Goal: Book appointment/travel/reservation

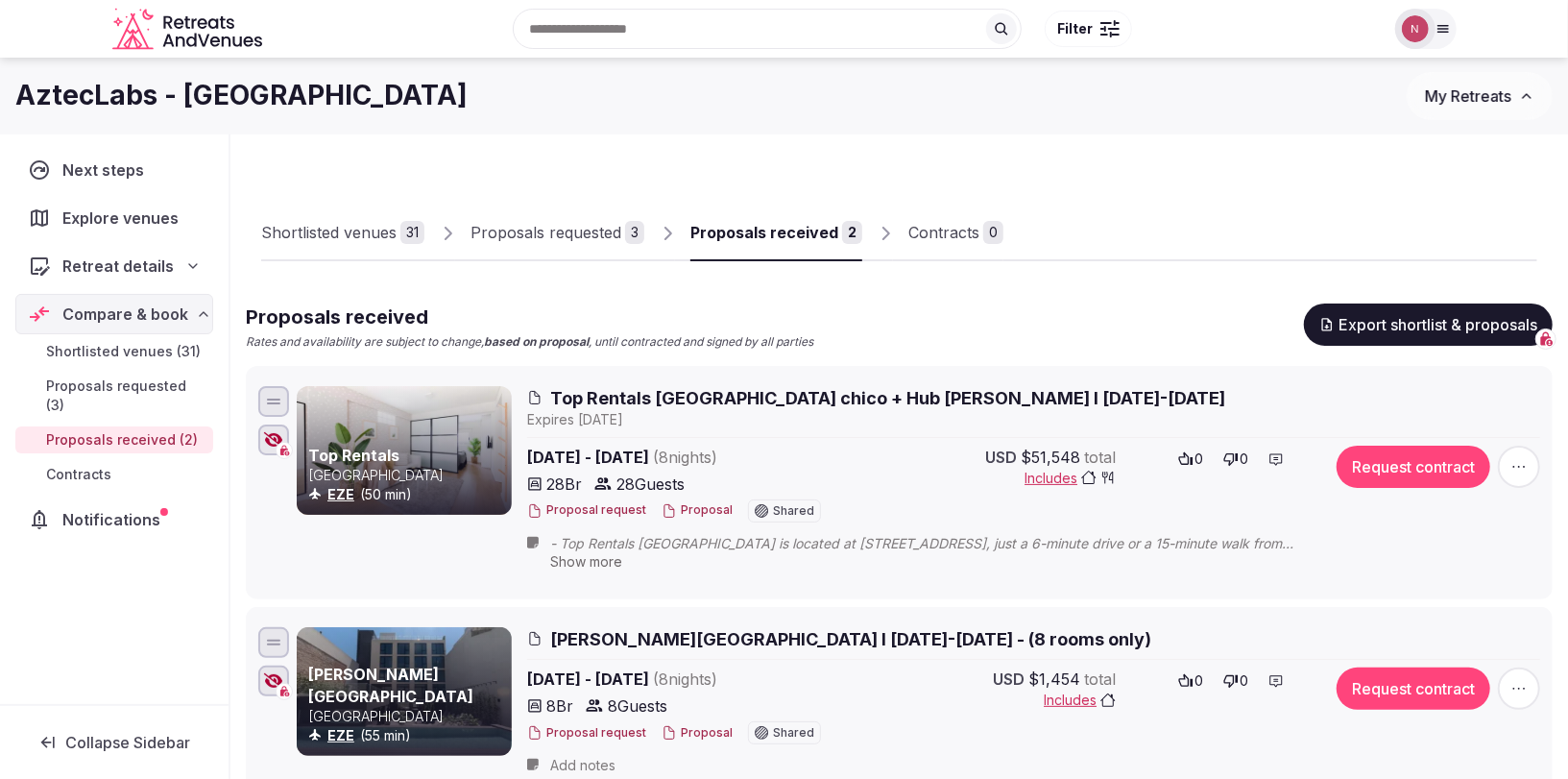
click at [333, 226] on div "Shortlisted venues" at bounding box center [329, 232] width 136 height 23
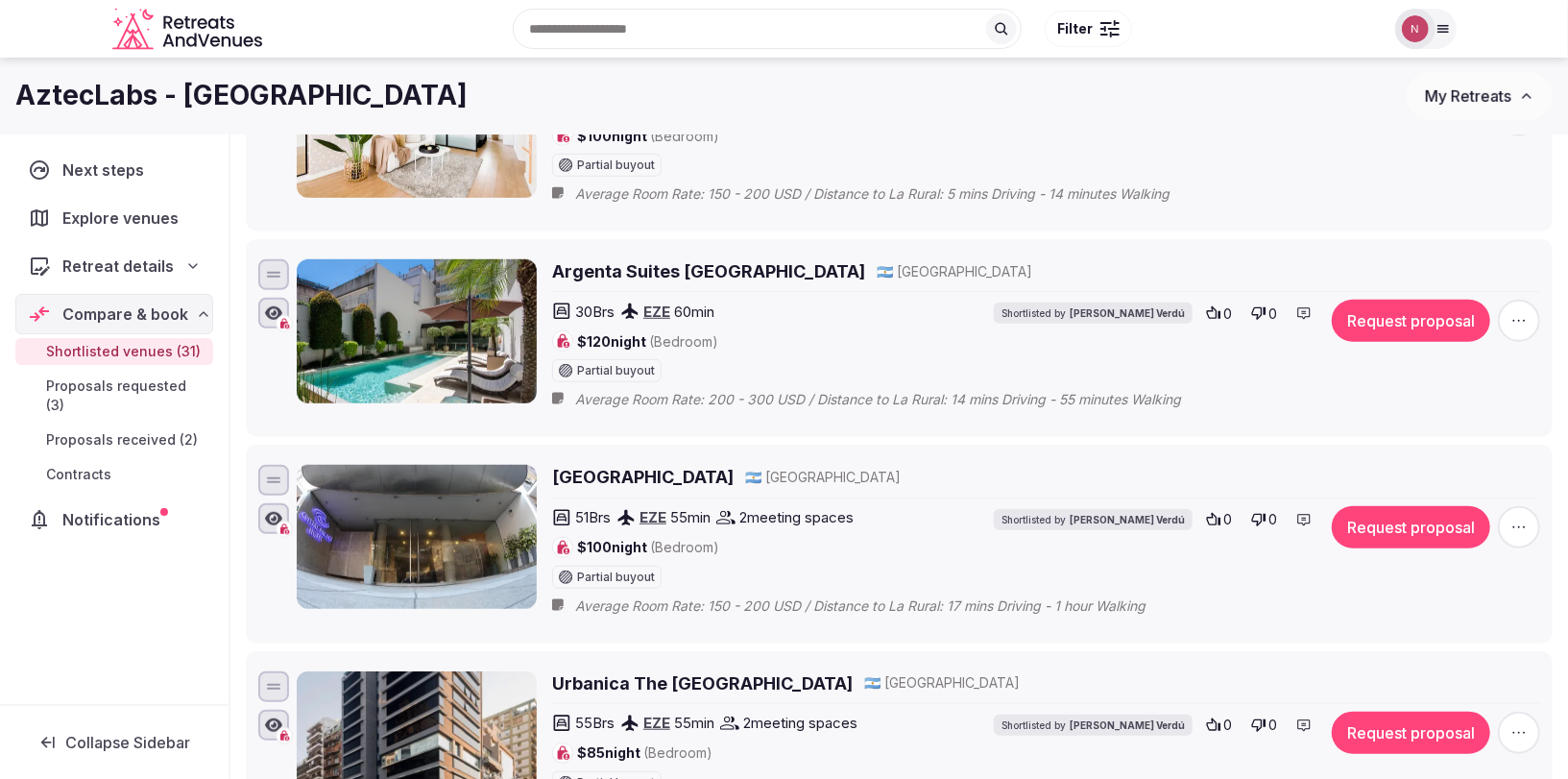
scroll to position [5444, 0]
click at [1513, 312] on icon "button" at bounding box center [1519, 321] width 19 height 19
click at [1424, 126] on div "Request proposal" at bounding box center [1469, 116] width 160 height 31
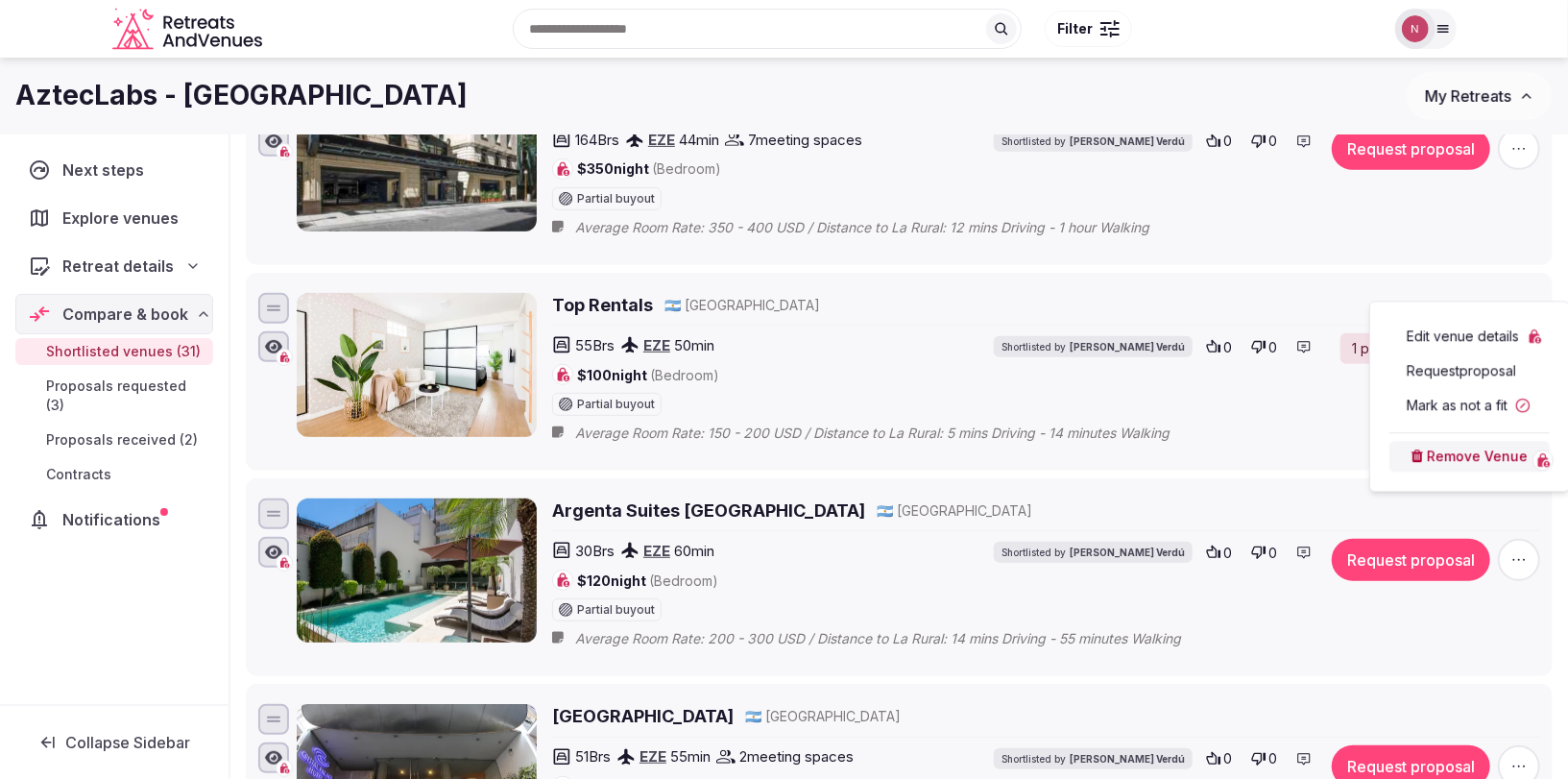
scroll to position [5158, 0]
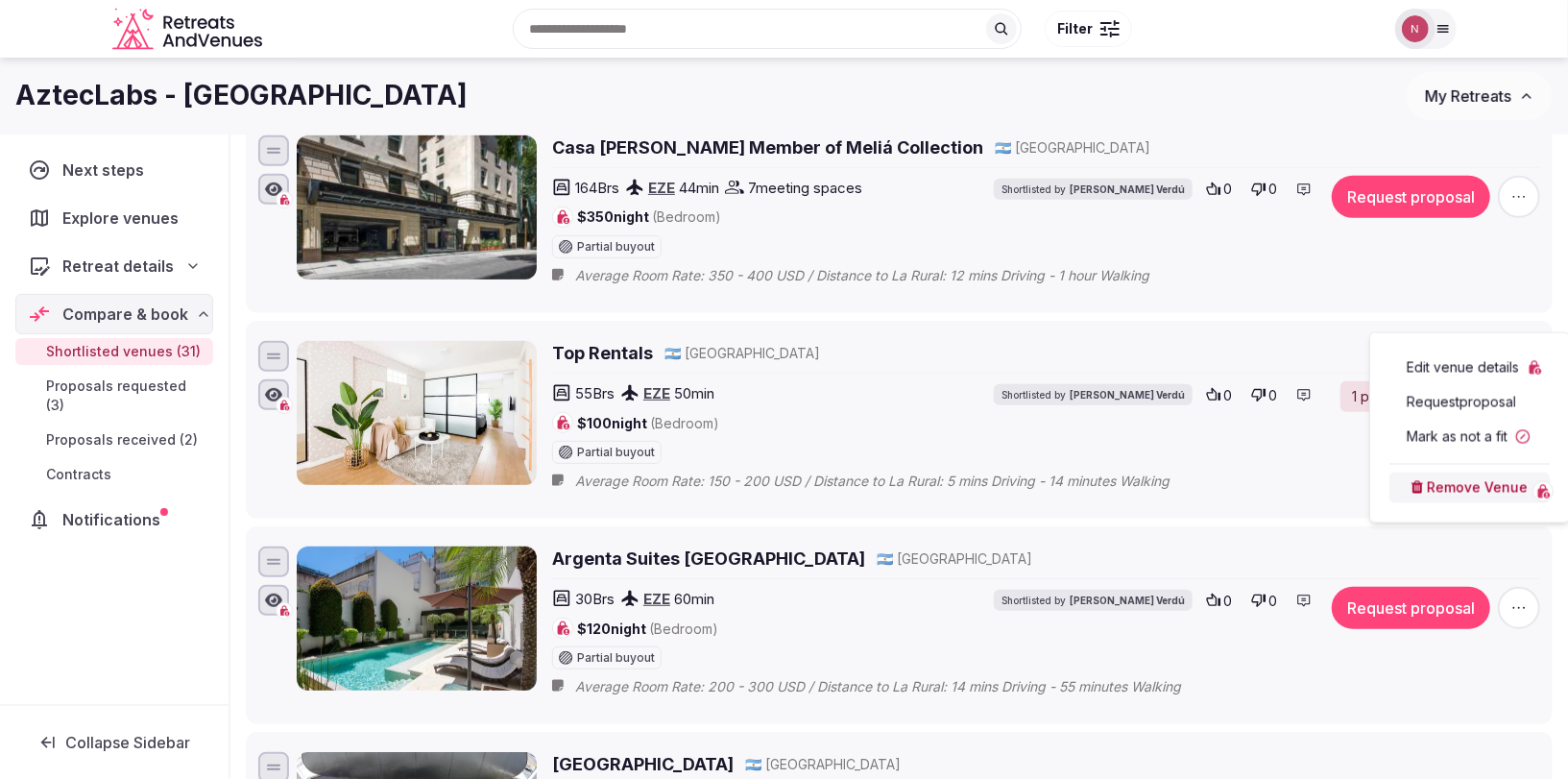
click at [1253, 403] on div "55 Brs EZE 50 min $100 night (Bedroom) Partial buyout Shortlisted by Marina Cre…" at bounding box center [934, 422] width 765 height 82
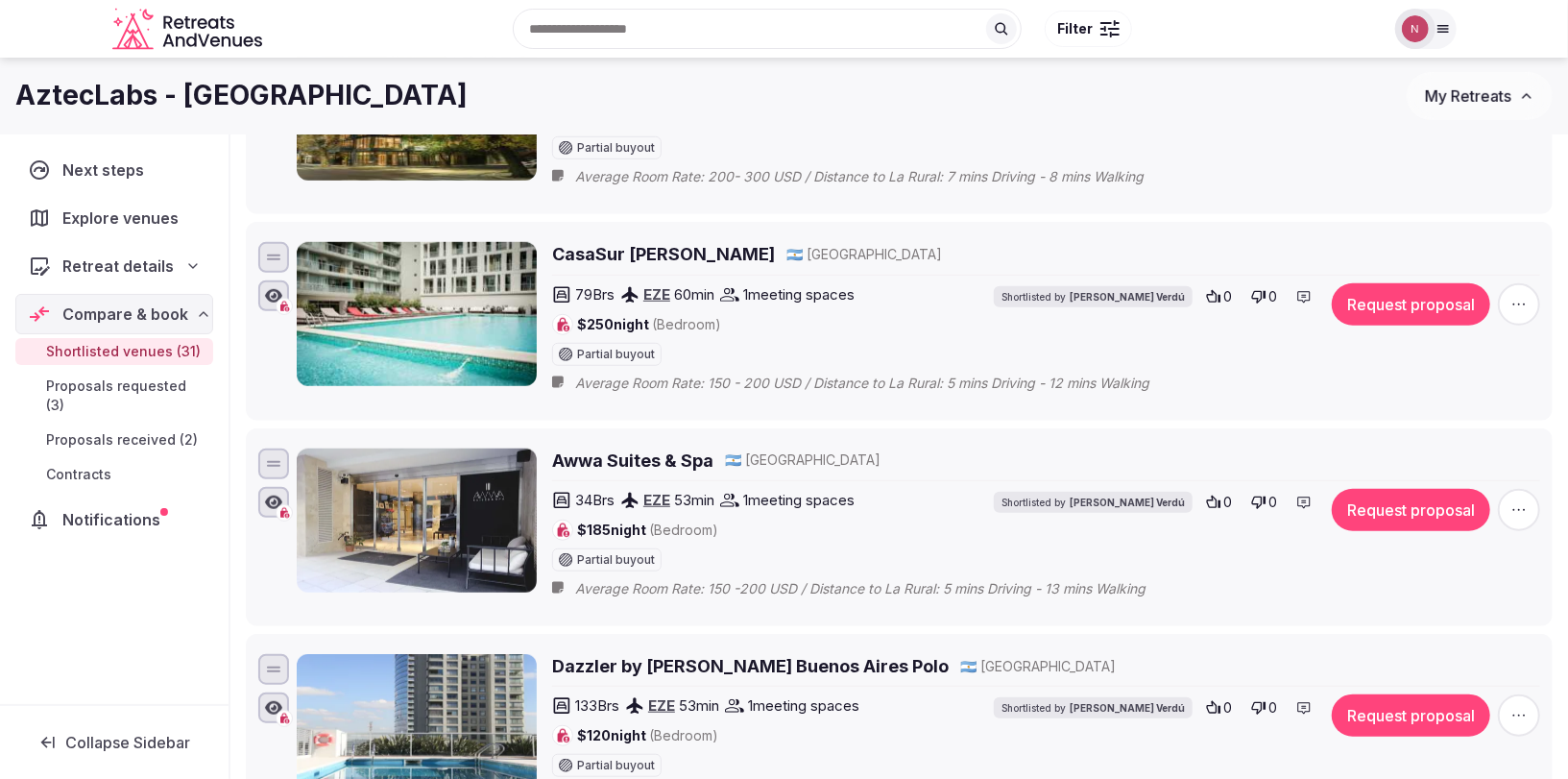
scroll to position [0, 0]
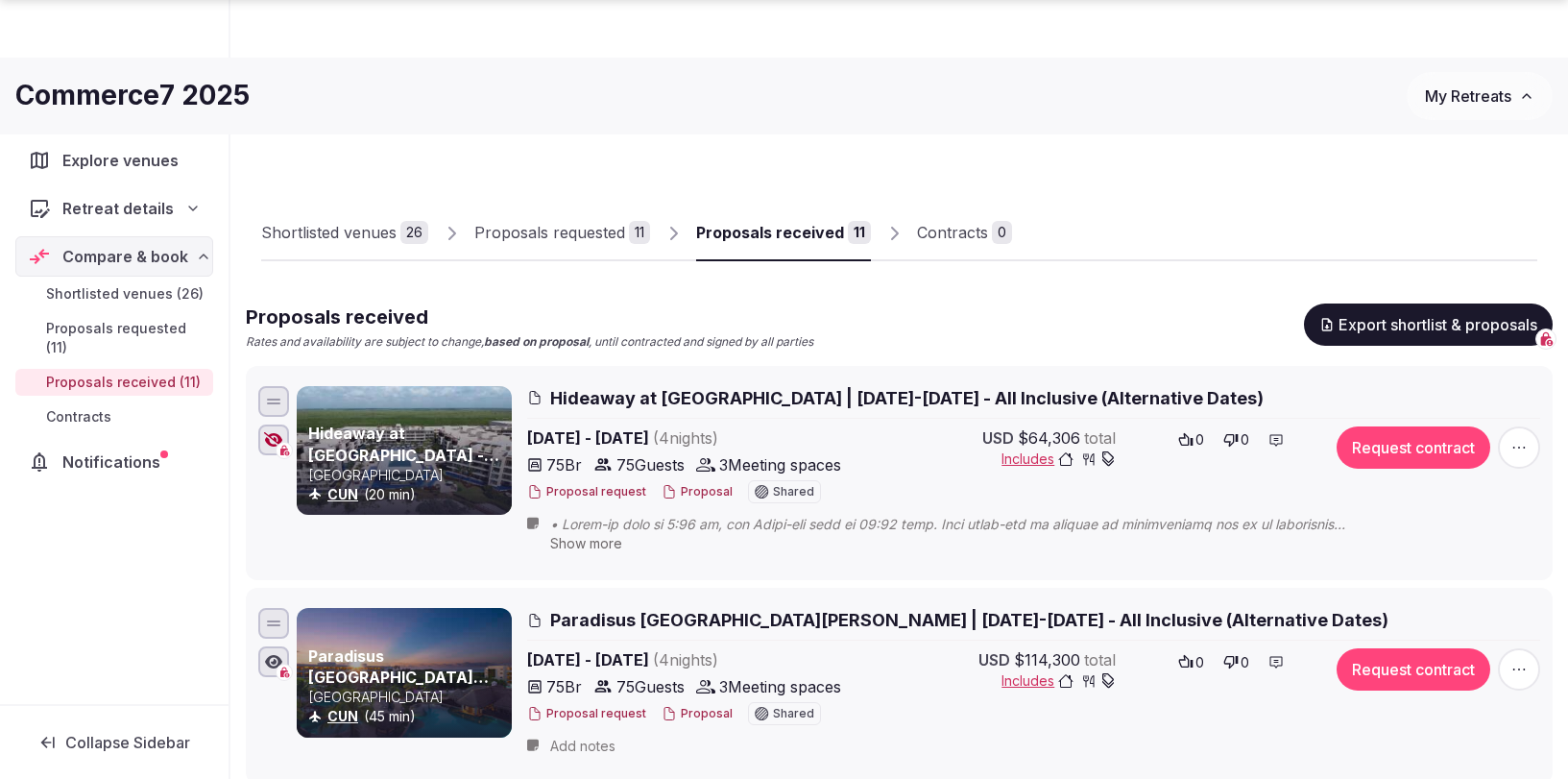
scroll to position [1981, 0]
